Goal: Information Seeking & Learning: Find specific fact

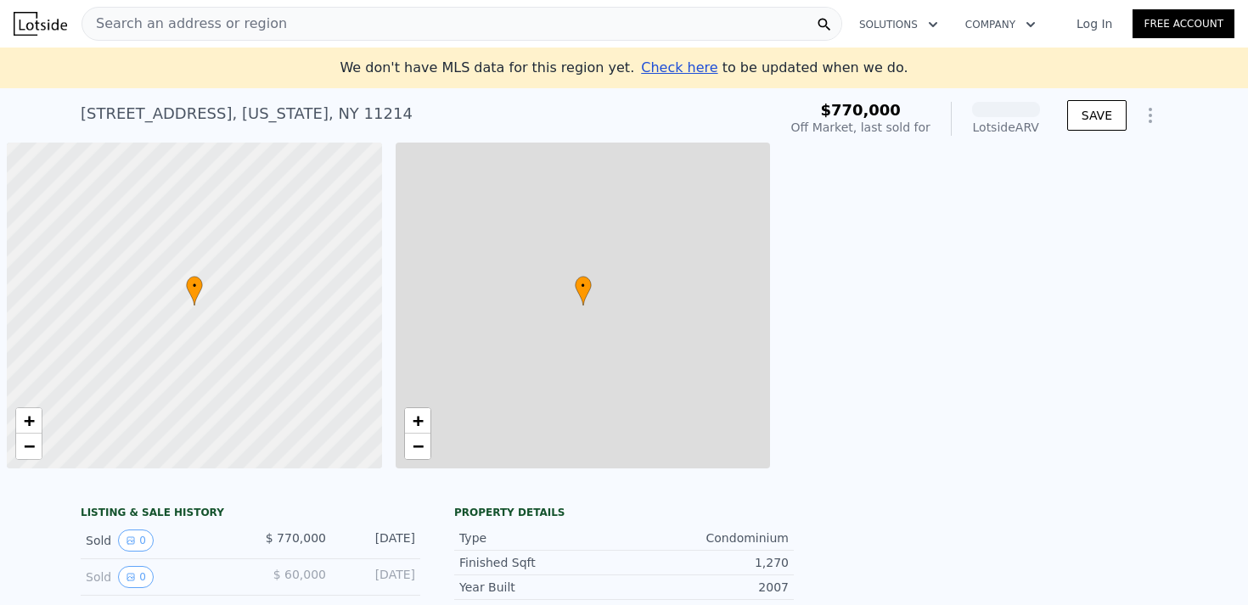
scroll to position [0, 7]
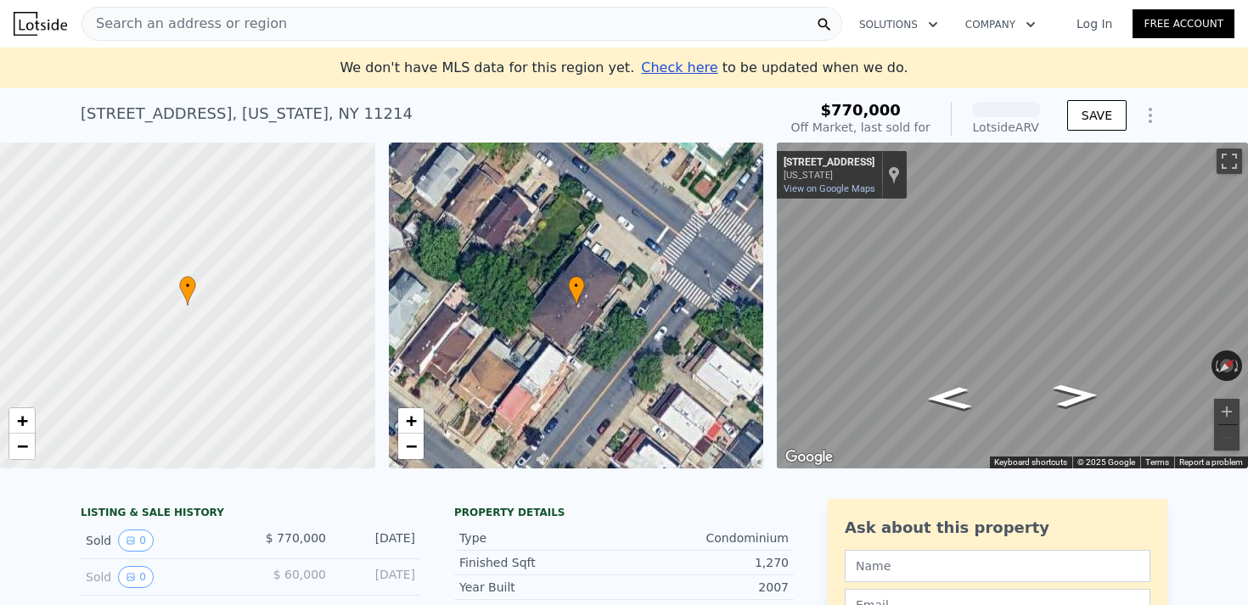
click at [579, 26] on div "Search an address or region" at bounding box center [461, 24] width 760 height 34
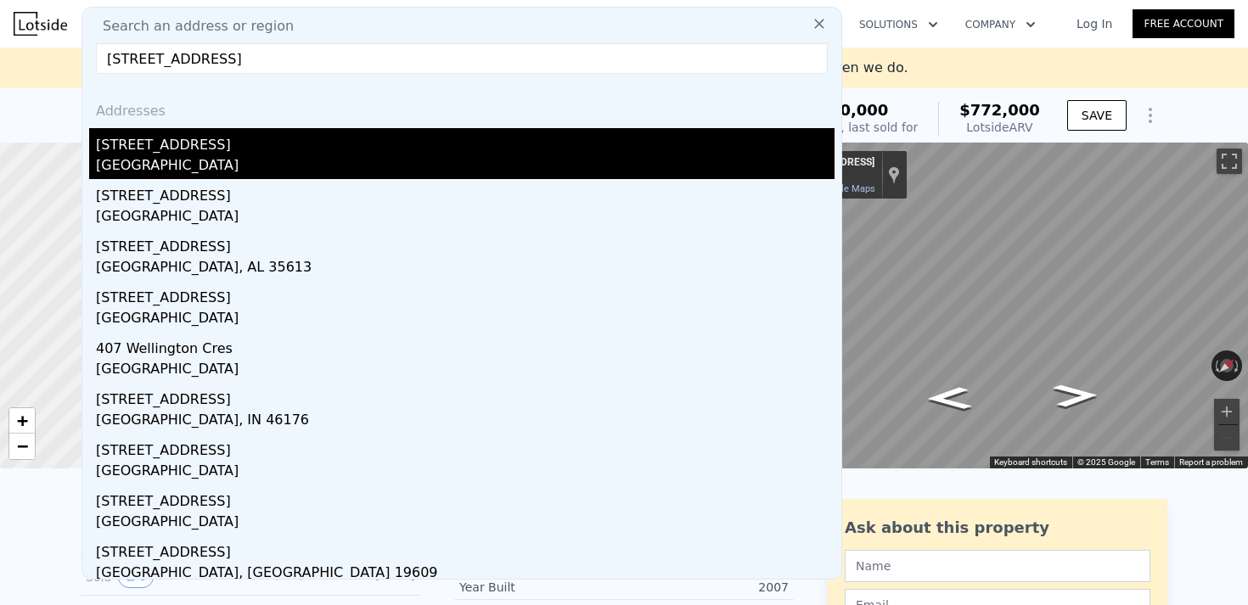
type input "[STREET_ADDRESS]"
click at [459, 128] on div "[STREET_ADDRESS]" at bounding box center [465, 141] width 738 height 27
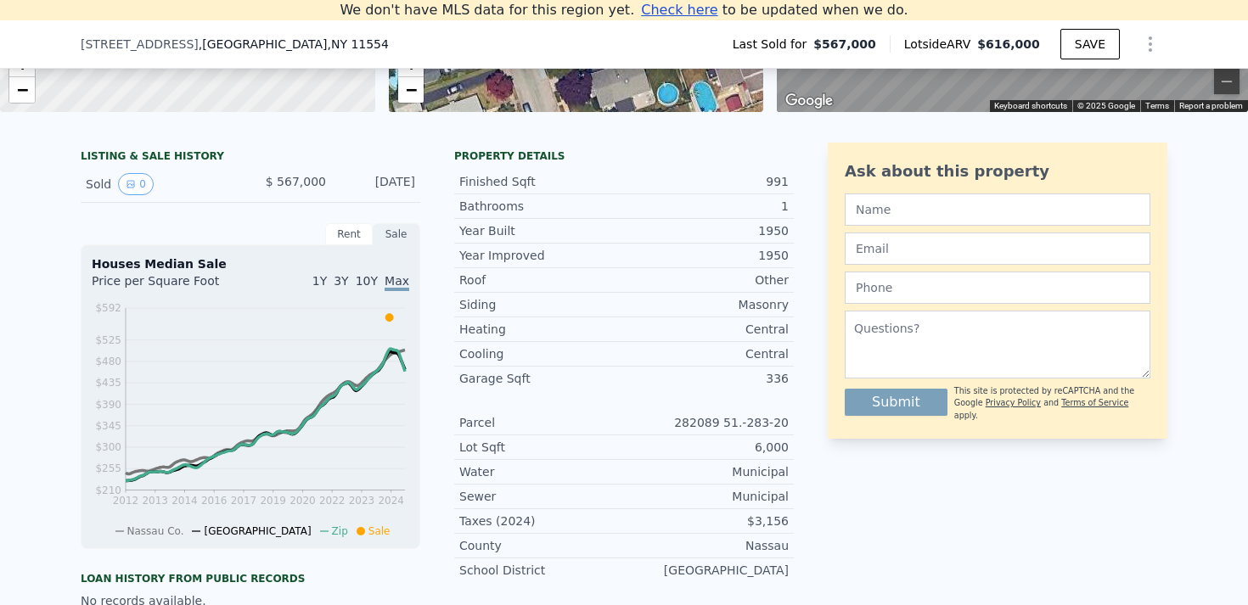
scroll to position [310, 0]
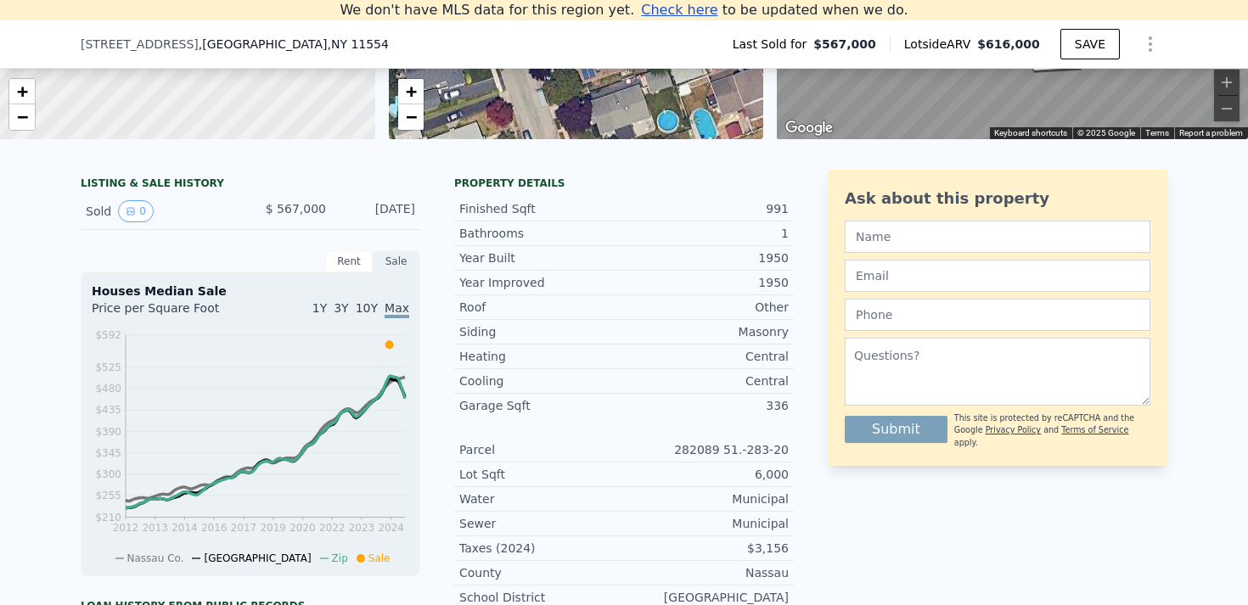
click at [135, 197] on div "Sold 0 $ 567,000 [DATE]" at bounding box center [250, 212] width 339 height 36
click at [132, 210] on icon "View historical data" at bounding box center [131, 211] width 10 height 10
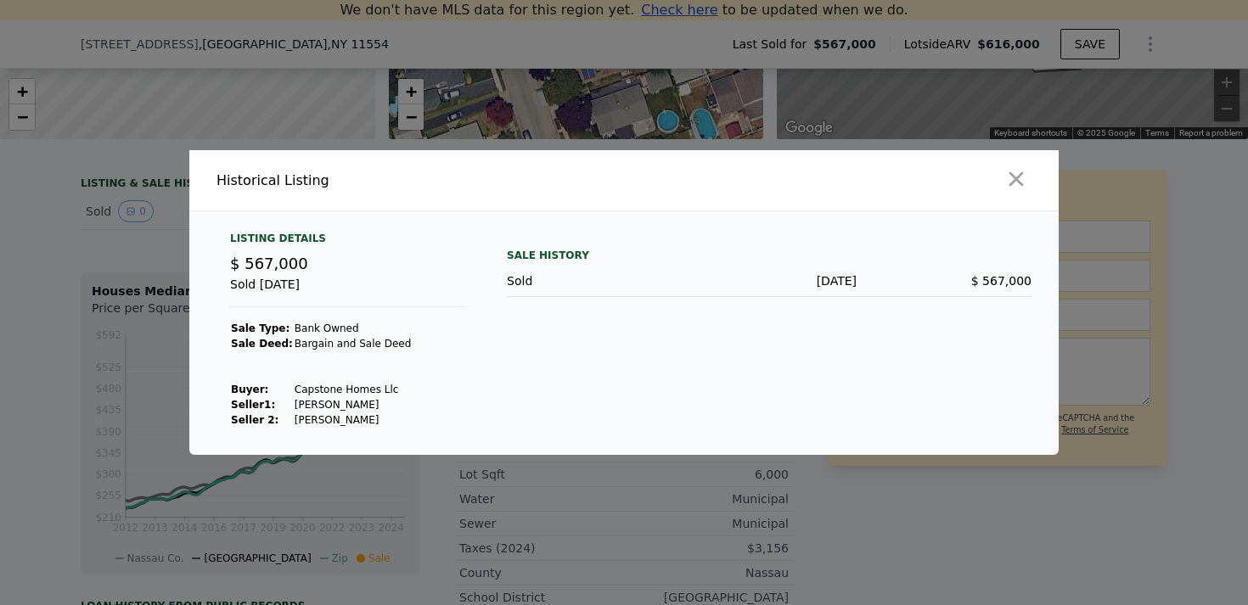
click at [294, 388] on td "Capstone Homes Llc" at bounding box center [353, 389] width 119 height 15
drag, startPoint x: 289, startPoint y: 388, endPoint x: 402, endPoint y: 390, distance: 112.9
click at [402, 390] on div "Listing Details $ 567,000 Sold [DATE] Sale Type: Bank Owned Sale Deed: Bargain …" at bounding box center [347, 330] width 263 height 196
drag, startPoint x: 400, startPoint y: 389, endPoint x: 291, endPoint y: 390, distance: 108.6
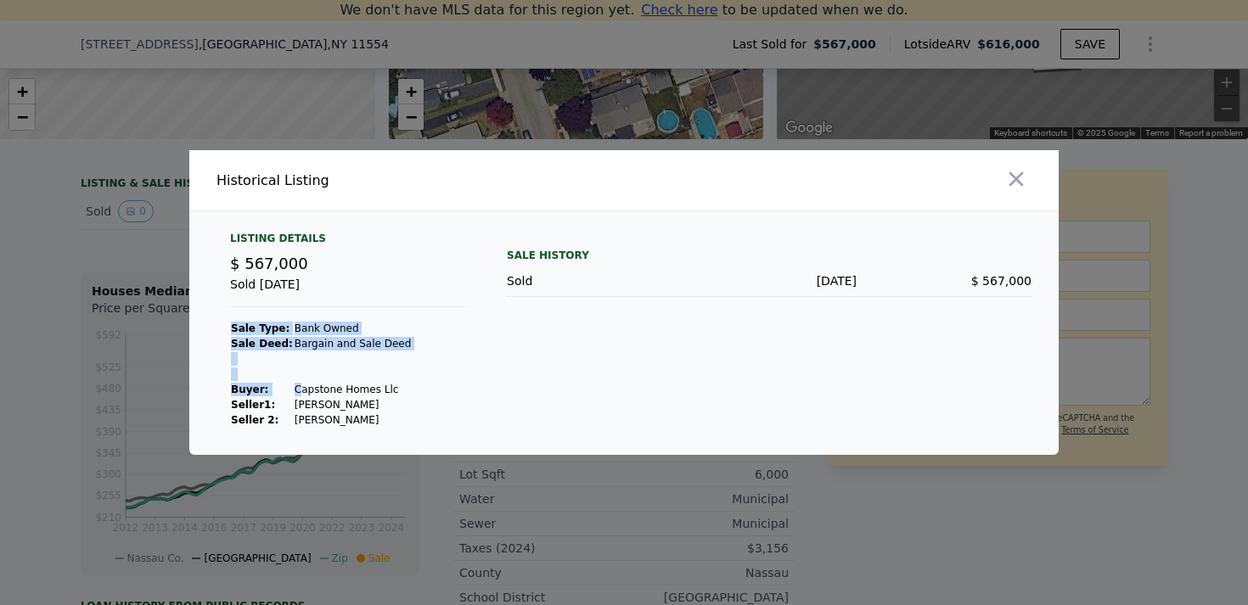
click at [291, 390] on div "Listing Details $ 567,000 Sold [DATE] Sale Type: Bank Owned Sale Deed: Bargain …" at bounding box center [347, 330] width 263 height 196
click at [294, 390] on td "Capstone Homes Llc" at bounding box center [353, 389] width 119 height 15
drag, startPoint x: 287, startPoint y: 387, endPoint x: 391, endPoint y: 387, distance: 104.4
click at [391, 387] on td "Capstone Homes Llc" at bounding box center [353, 389] width 119 height 15
copy td "Capstone Homes Llc"
